Goal: Communication & Community: Answer question/provide support

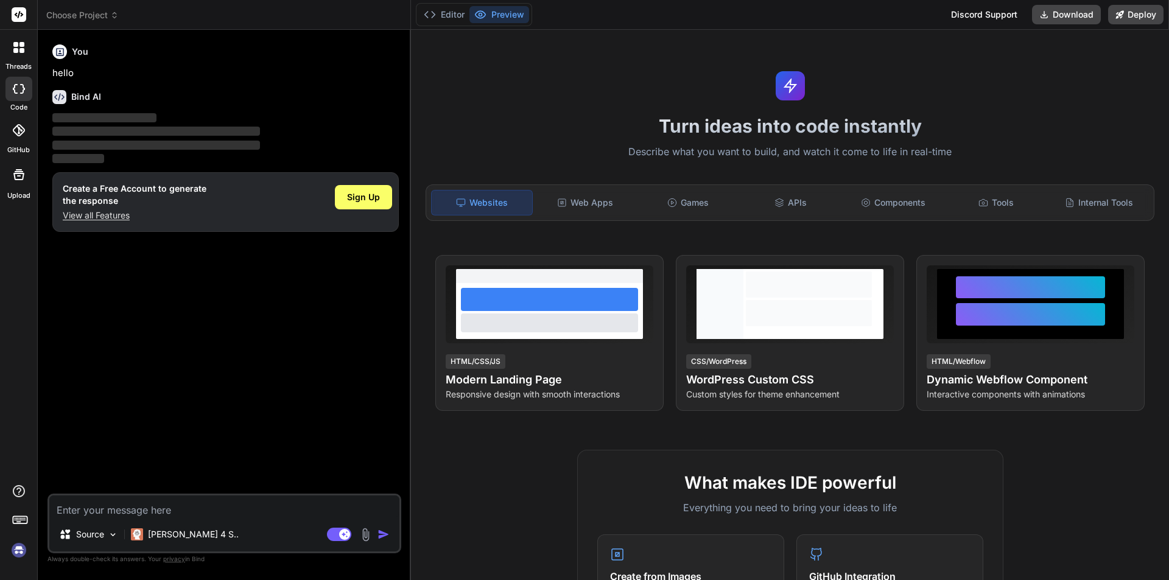
click at [140, 506] on textarea at bounding box center [224, 507] width 350 height 22
paste textarea "Hello Mes excuses en PJ l offre corrigée suite à l erreur détectée sur YEAR 2 A…"
type textarea "x"
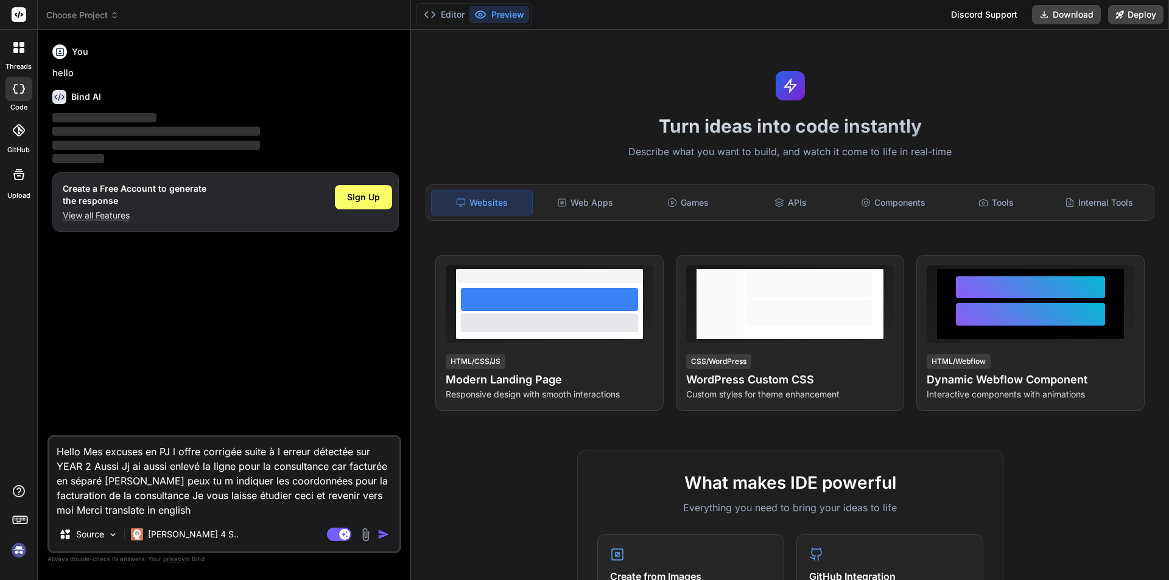
type textarea "Hello Mes excuses en PJ l offre corrigée suite à l erreur détectée sur YEAR 2 A…"
click at [384, 531] on img "button" at bounding box center [384, 535] width 12 height 12
click at [360, 202] on span "Sign Up" at bounding box center [363, 197] width 33 height 12
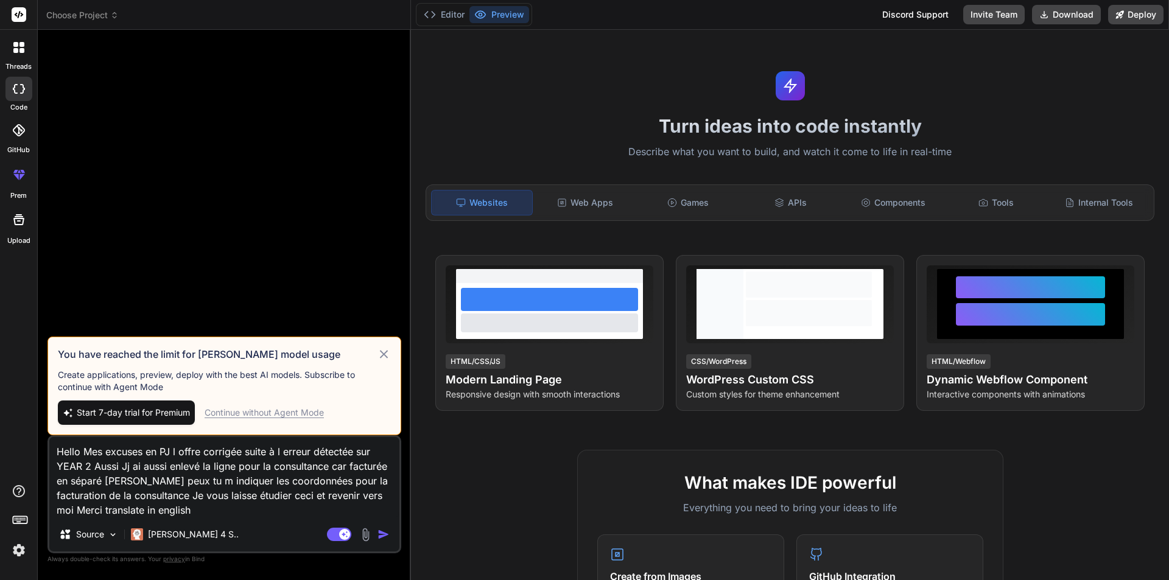
click at [379, 358] on icon at bounding box center [384, 354] width 14 height 15
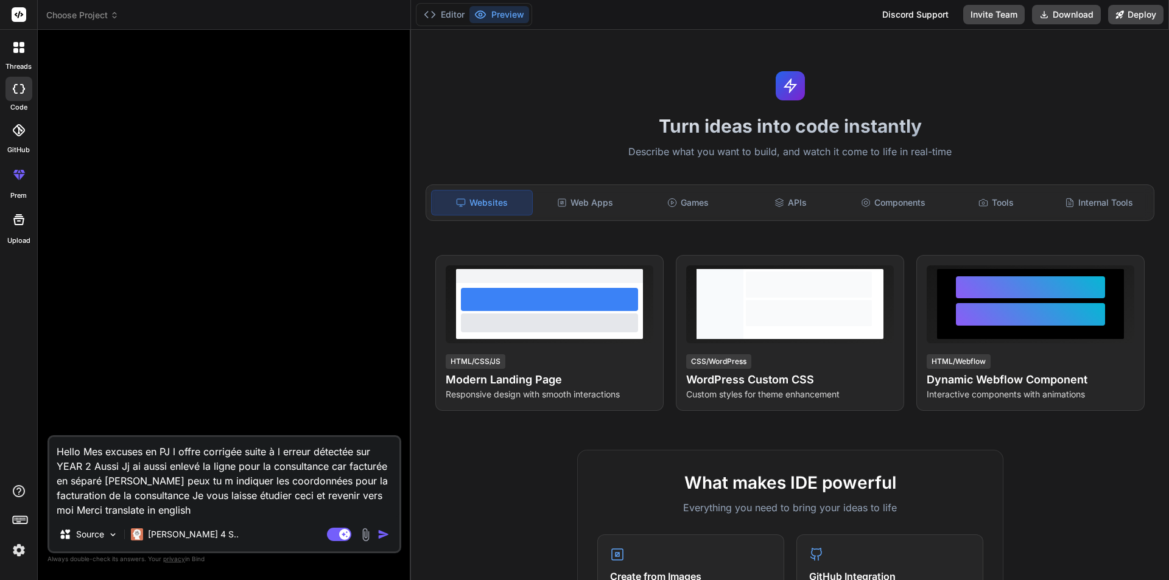
click at [386, 534] on img "button" at bounding box center [384, 535] width 12 height 12
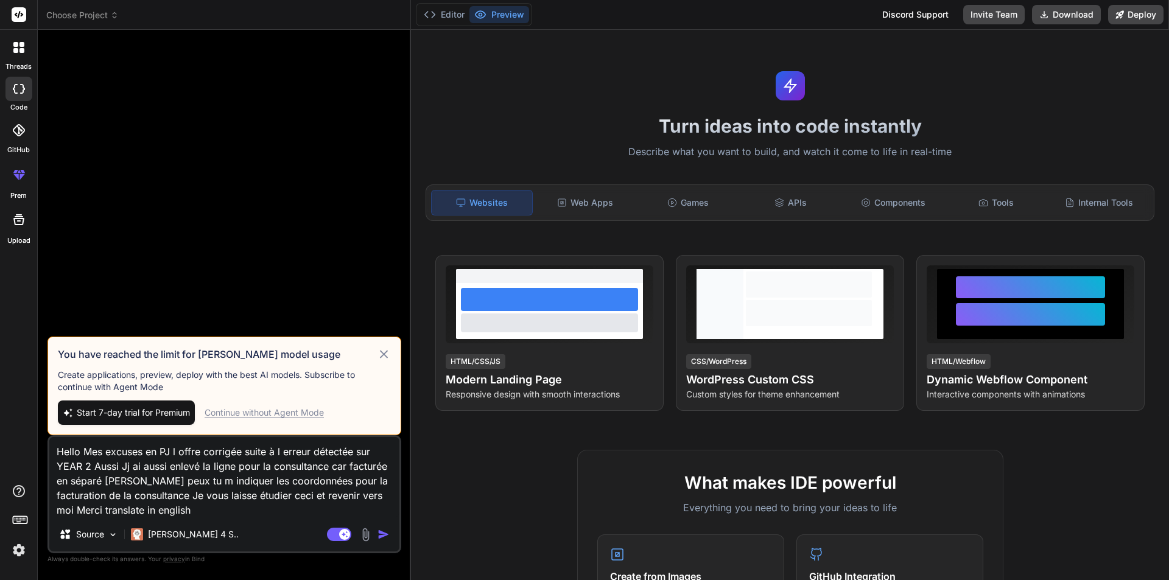
click at [276, 414] on div "Continue without Agent Mode" at bounding box center [264, 413] width 119 height 12
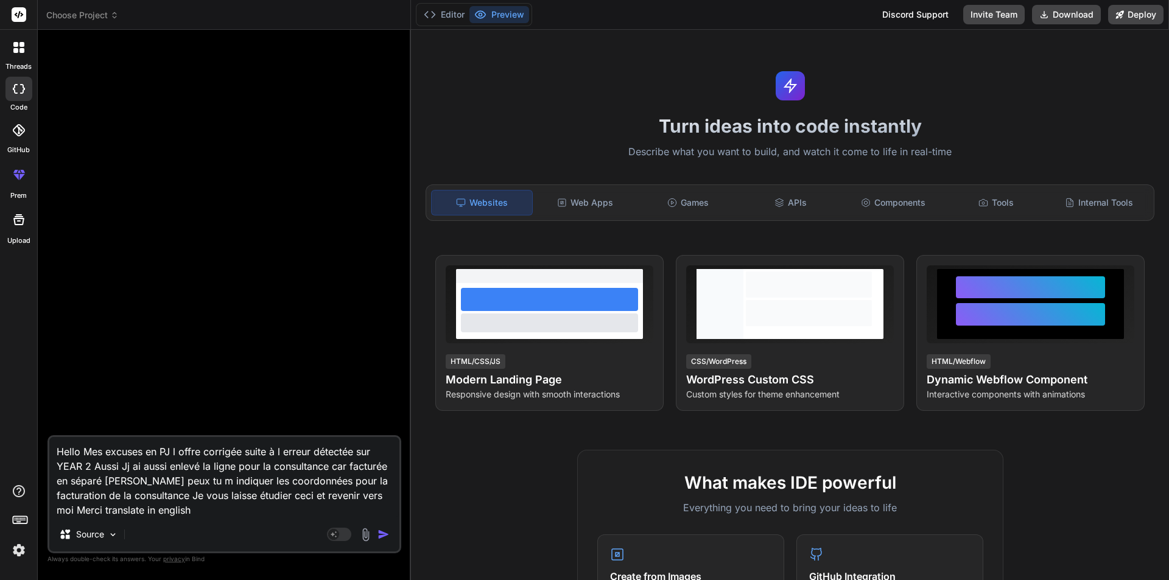
click at [380, 540] on img "button" at bounding box center [384, 535] width 12 height 12
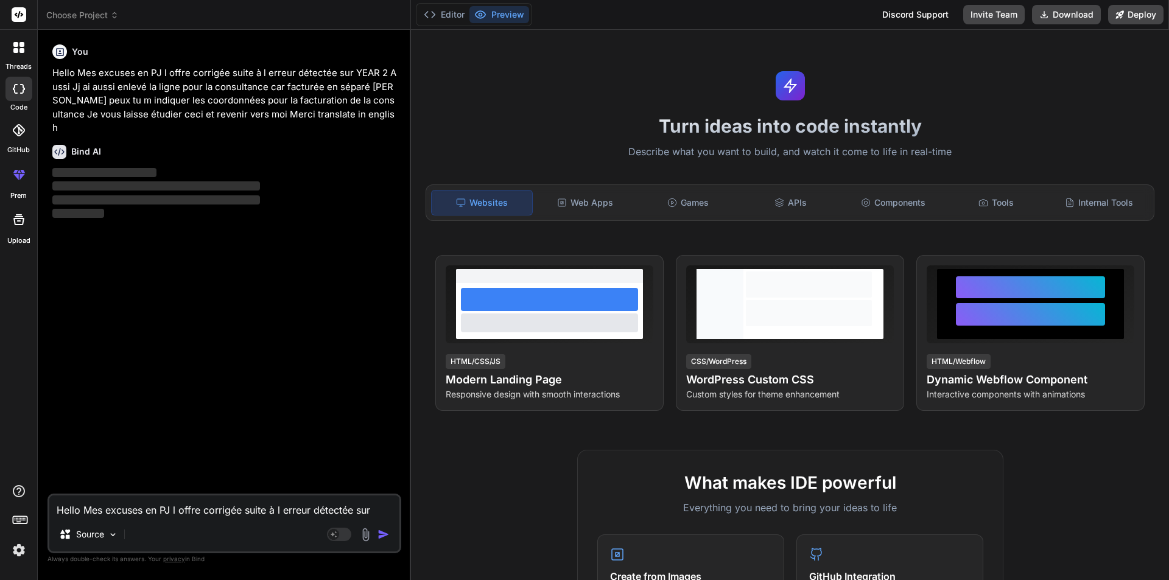
type textarea "x"
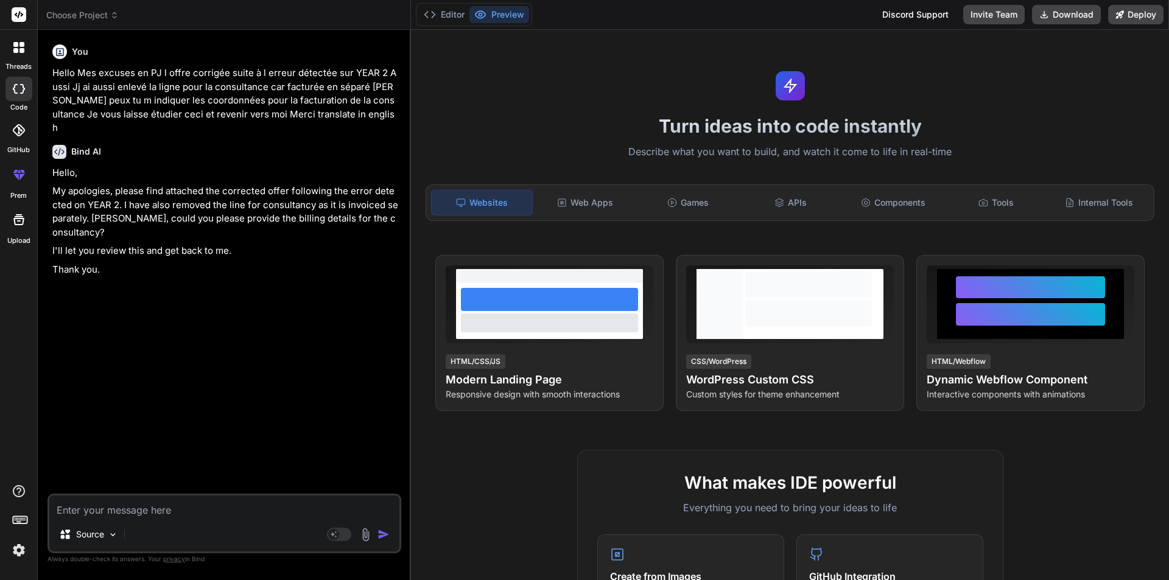
type textarea "x"
drag, startPoint x: 250, startPoint y: 177, endPoint x: 264, endPoint y: 181, distance: 14.5
drag, startPoint x: 264, startPoint y: 181, endPoint x: 275, endPoint y: 186, distance: 12.6
drag, startPoint x: 275, startPoint y: 186, endPoint x: 261, endPoint y: 191, distance: 15.0
drag, startPoint x: 261, startPoint y: 186, endPoint x: 234, endPoint y: 185, distance: 26.2
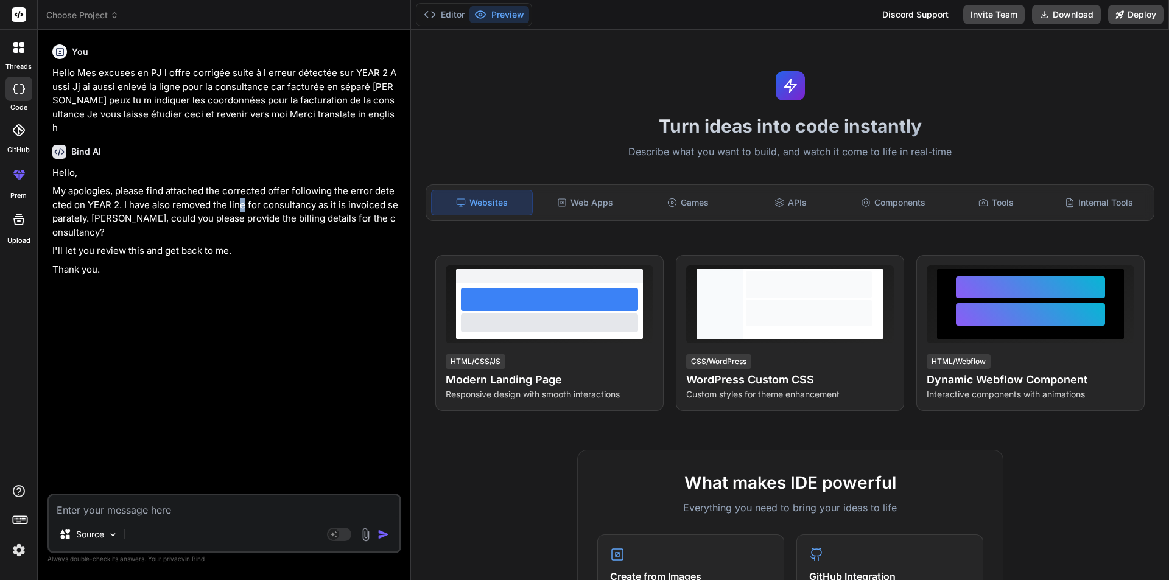
click at [234, 185] on p "My apologies, please find attached the corrected offer following the error dete…" at bounding box center [225, 212] width 347 height 55
drag, startPoint x: 222, startPoint y: 172, endPoint x: 111, endPoint y: 198, distance: 113.8
click at [111, 198] on p "My apologies, please find attached the corrected offer following the error dete…" at bounding box center [225, 212] width 347 height 55
drag, startPoint x: 124, startPoint y: 208, endPoint x: 311, endPoint y: 217, distance: 186.6
click at [311, 217] on p "My apologies, please find attached the corrected offer following the error dete…" at bounding box center [225, 212] width 347 height 55
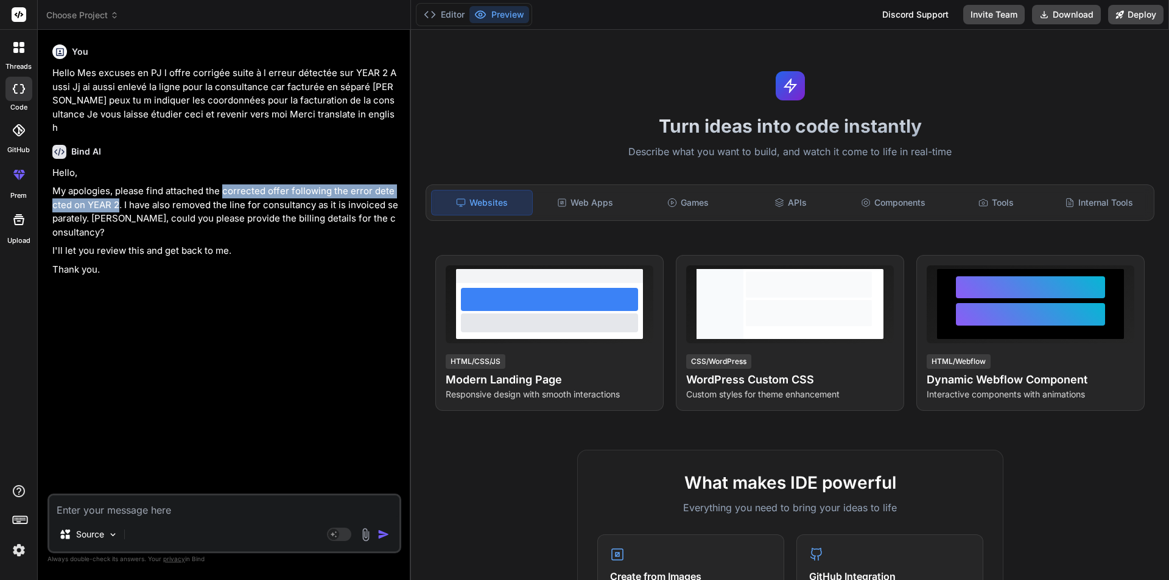
click at [311, 217] on p "My apologies, please find attached the corrected offer following the error dete…" at bounding box center [225, 212] width 347 height 55
drag, startPoint x: 47, startPoint y: 244, endPoint x: 129, endPoint y: 248, distance: 81.7
click at [129, 248] on div "Bind AI Web Search Created with Pixso. Code Generator You Hello Mes excuses en …" at bounding box center [224, 305] width 373 height 550
click at [129, 248] on div "Hello, My apologies, please find attached the corrected offer following the err…" at bounding box center [225, 221] width 347 height 111
drag, startPoint x: 51, startPoint y: 247, endPoint x: 118, endPoint y: 247, distance: 67.6
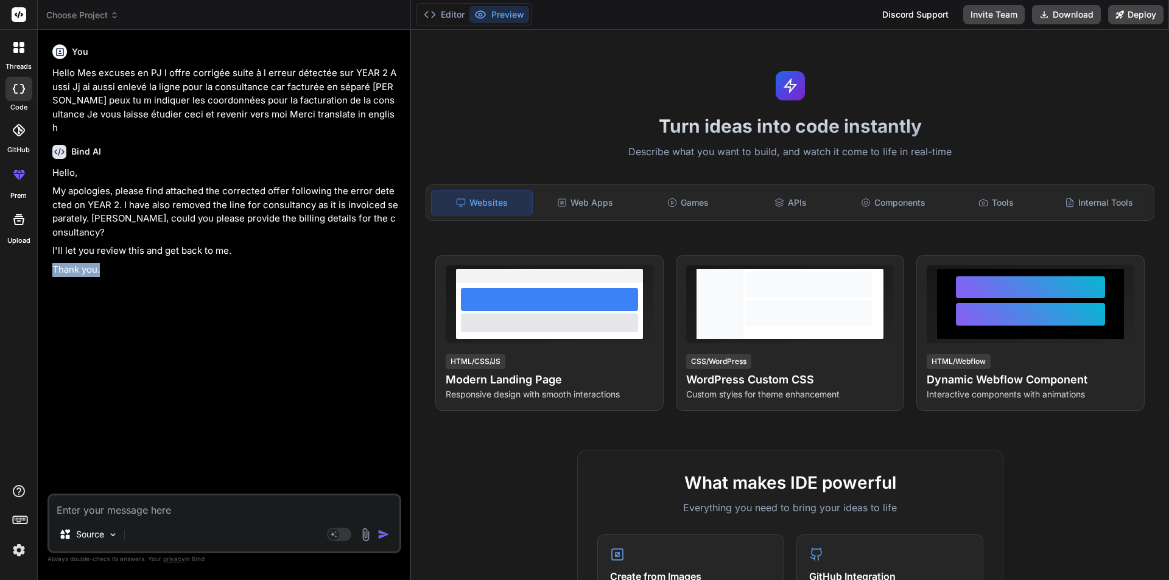
click at [118, 247] on div "You Hello Mes excuses en PJ l offre corrigée suite à l erreur détectée sur YEAR…" at bounding box center [225, 267] width 351 height 454
click at [102, 248] on div "Hello, My apologies, please find attached the corrected offer following the err…" at bounding box center [225, 221] width 347 height 111
click at [63, 263] on p "Thank you." at bounding box center [225, 270] width 347 height 14
drag, startPoint x: 51, startPoint y: 245, endPoint x: 44, endPoint y: 248, distance: 7.6
click at [44, 248] on div "Bind AI Web Search Created with Pixso. Code Generator You Hello Mes excuses en …" at bounding box center [224, 305] width 373 height 550
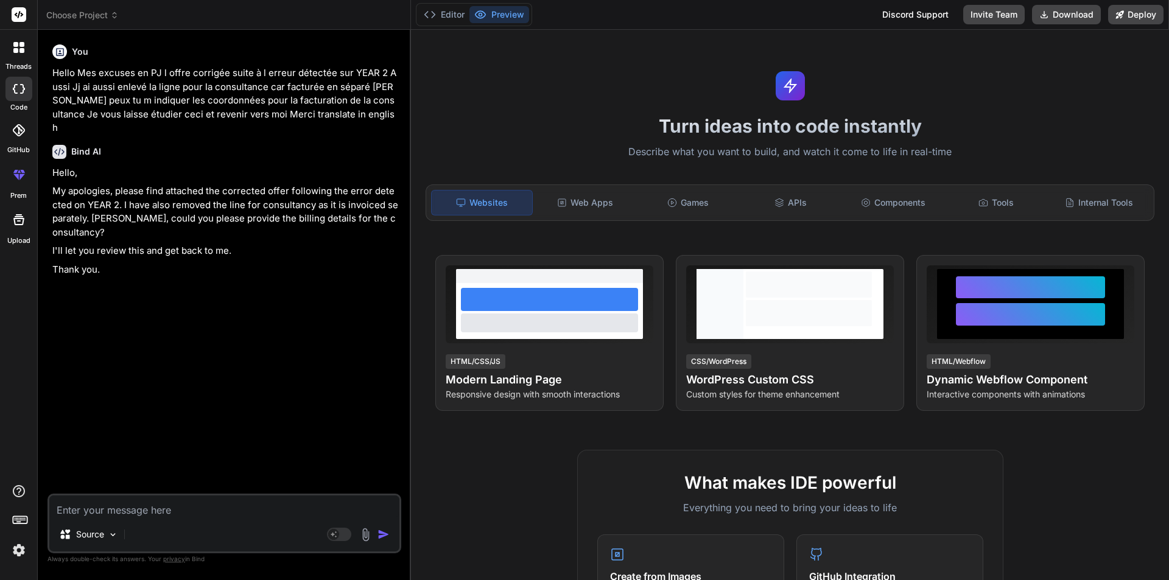
click at [44, 248] on div "Bind AI Web Search Created with Pixso. Code Generator You Hello Mes excuses en …" at bounding box center [224, 305] width 373 height 550
drag, startPoint x: 52, startPoint y: 242, endPoint x: 239, endPoint y: 232, distance: 187.9
click at [239, 232] on div "You Hello Mes excuses en PJ l offre corrigée suite à l erreur détectée sur YEAR…" at bounding box center [225, 267] width 351 height 454
click at [239, 244] on p "I'll let you review this and get back to me." at bounding box center [225, 251] width 347 height 14
drag, startPoint x: 49, startPoint y: 242, endPoint x: 245, endPoint y: 238, distance: 196.2
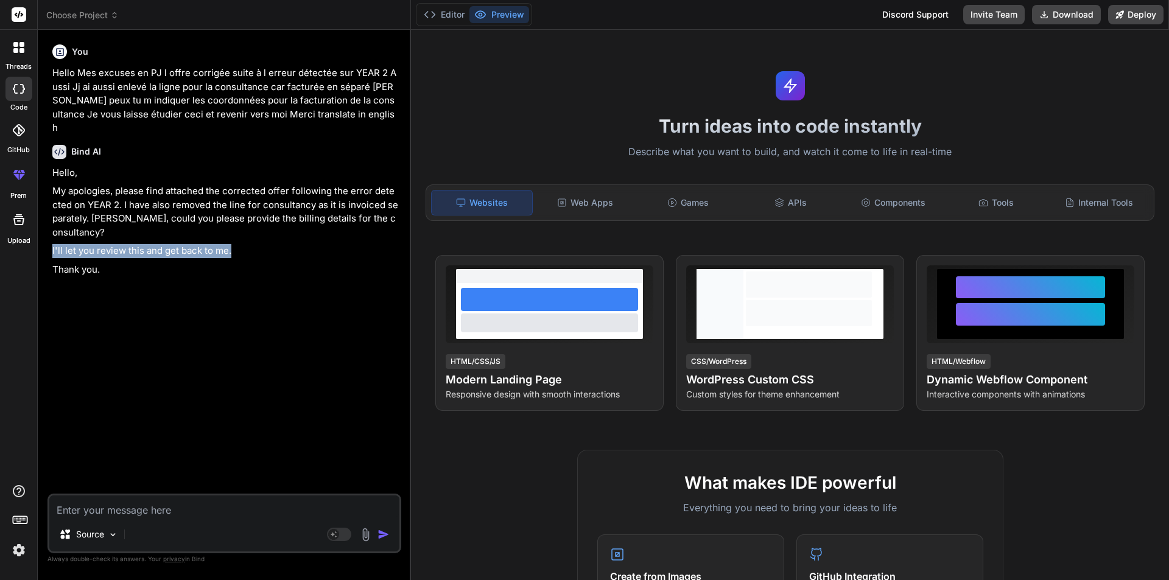
click at [245, 238] on div "You Hello Mes excuses en PJ l offre corrigée suite à l erreur détectée sur YEAR…" at bounding box center [225, 310] width 354 height 540
click at [245, 244] on p "I'll let you review this and get back to me." at bounding box center [225, 251] width 347 height 14
drag, startPoint x: 97, startPoint y: 239, endPoint x: 231, endPoint y: 236, distance: 134.0
click at [230, 244] on p "I'll let you review this and get back to me." at bounding box center [225, 251] width 347 height 14
click at [250, 248] on div "Hello, My apologies, please find attached the corrected offer following the err…" at bounding box center [225, 221] width 347 height 111
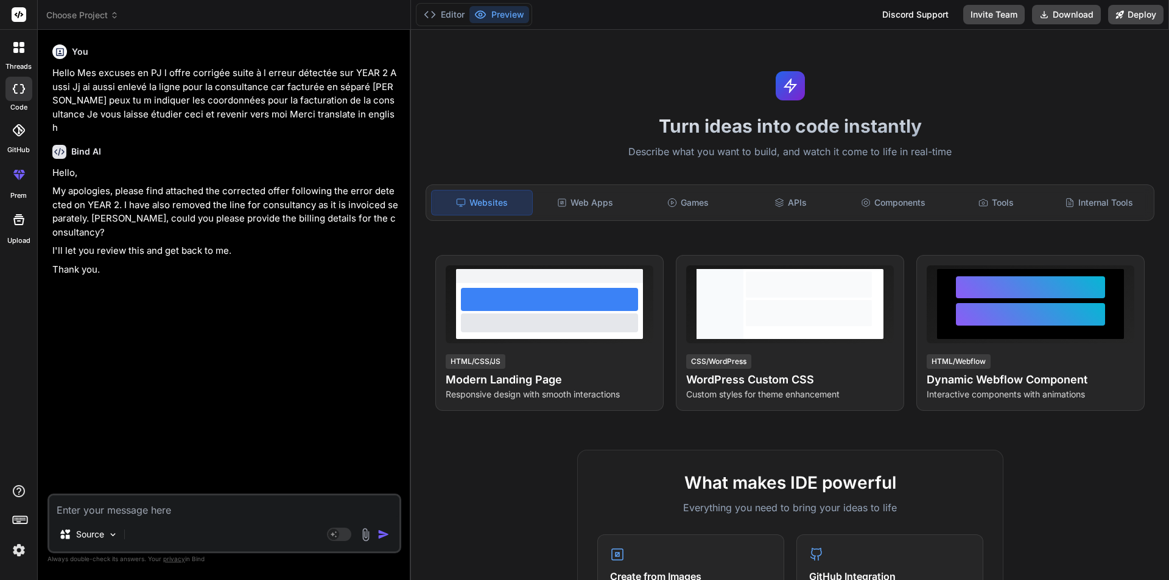
drag, startPoint x: 51, startPoint y: 176, endPoint x: 173, endPoint y: 214, distance: 128.1
click at [173, 214] on div "You Hello Mes excuses en PJ l offre corrigée suite à l erreur détectée sur YEAR…" at bounding box center [225, 267] width 351 height 454
click at [193, 217] on p "My apologies, please find attached the corrected offer following the error dete…" at bounding box center [225, 212] width 347 height 55
drag, startPoint x: 51, startPoint y: 186, endPoint x: 135, endPoint y: 188, distance: 84.7
click at [135, 188] on div "You Hello Mes excuses en PJ l offre corrigée suite à l erreur détectée sur YEAR…" at bounding box center [225, 267] width 351 height 454
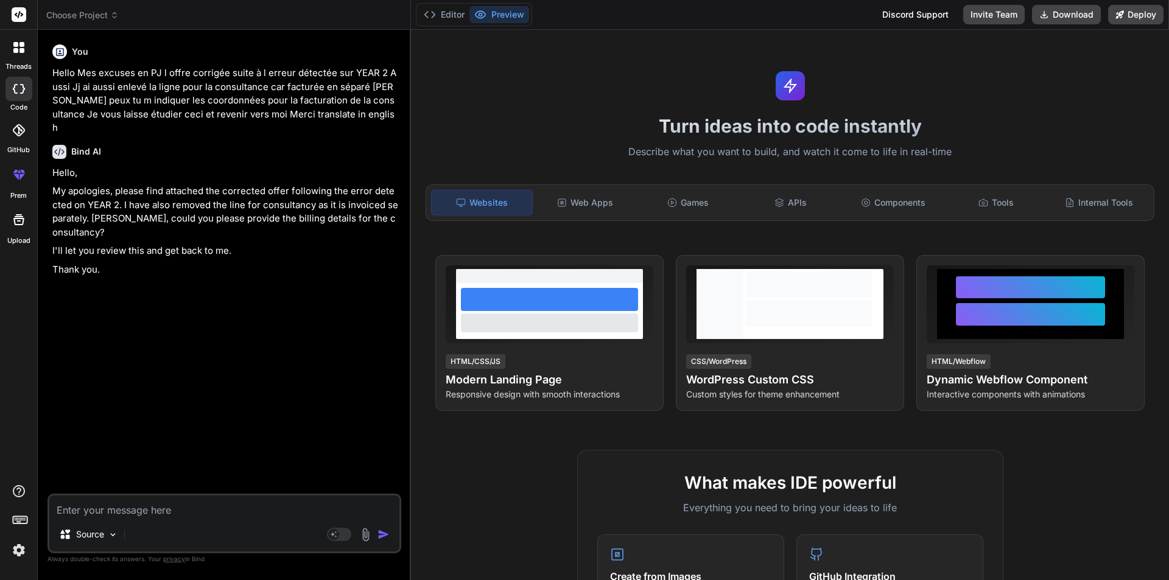
drag, startPoint x: 196, startPoint y: 178, endPoint x: 212, endPoint y: 179, distance: 15.9
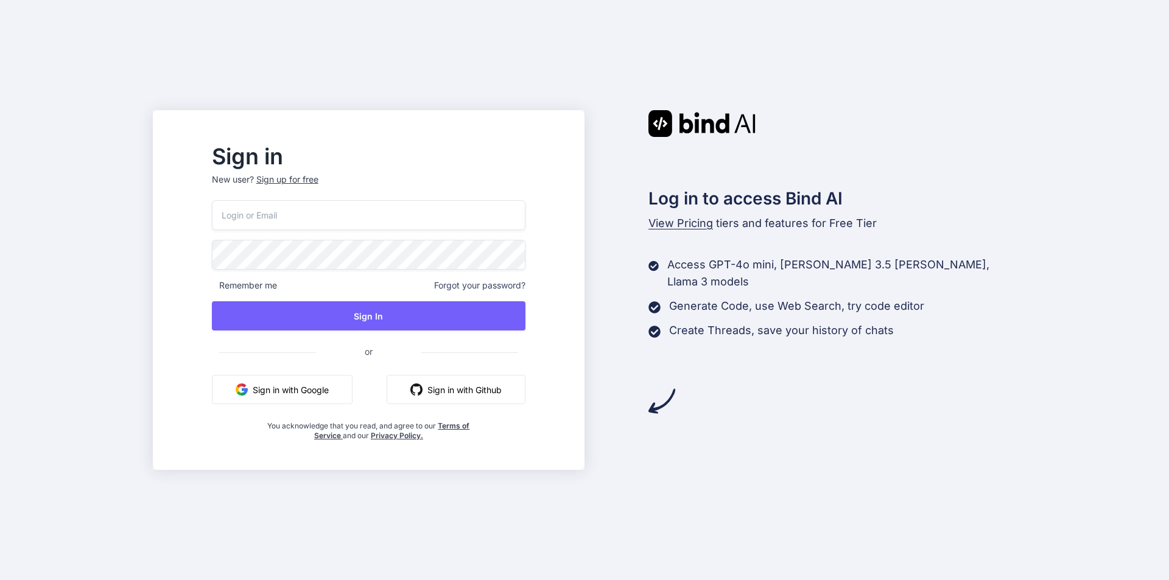
click at [353, 206] on input "email" at bounding box center [369, 215] width 314 height 30
type input "pradddev@yopmail.com"
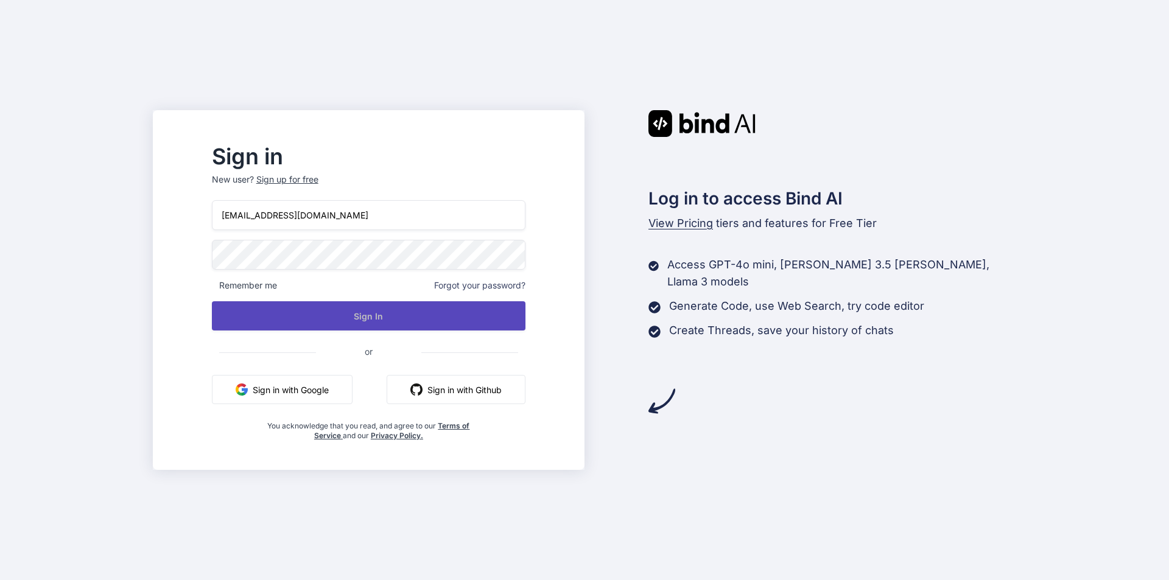
click at [390, 312] on button "Sign In" at bounding box center [369, 315] width 314 height 29
click at [382, 314] on button "Sign In" at bounding box center [369, 315] width 314 height 29
